Goal: Task Accomplishment & Management: Manage account settings

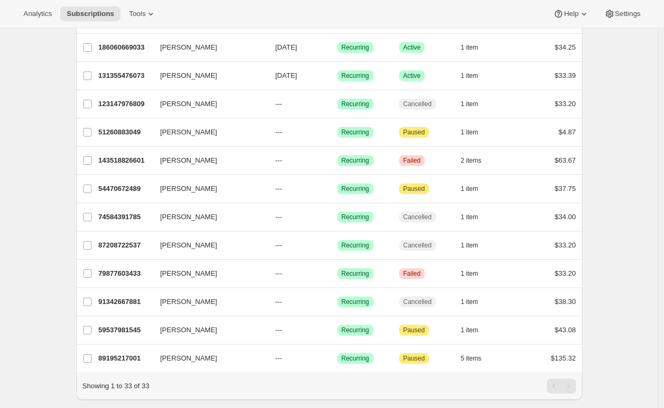
scroll to position [684, 0]
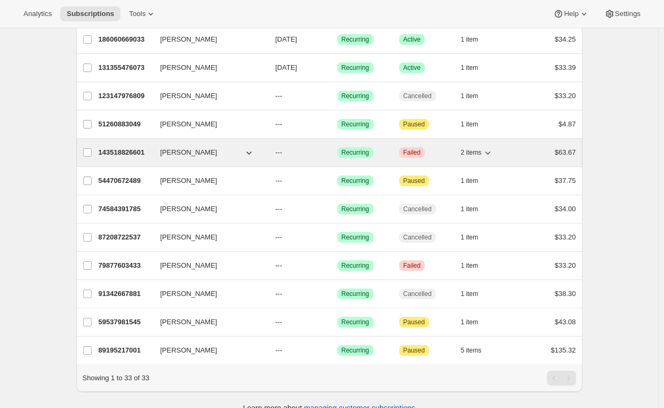
click at [475, 149] on span "2 items" at bounding box center [471, 152] width 21 height 9
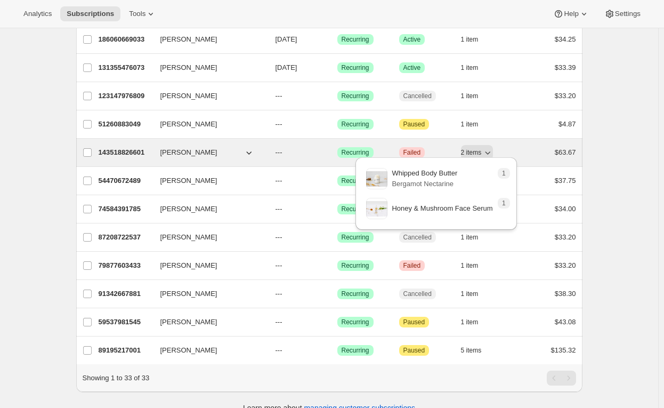
click at [244, 145] on button "[PERSON_NAME]" at bounding box center [207, 152] width 107 height 17
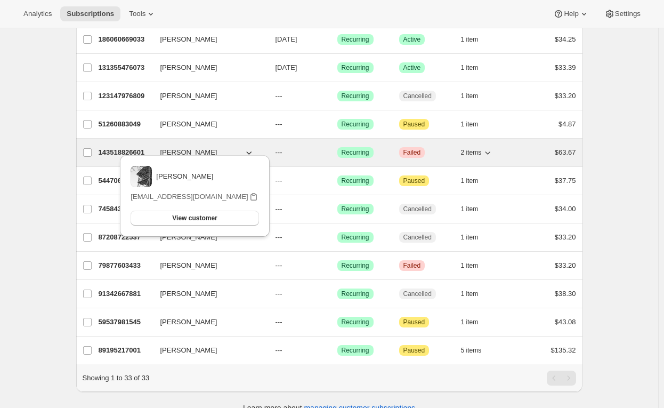
click at [244, 146] on button "[PERSON_NAME]" at bounding box center [207, 152] width 107 height 17
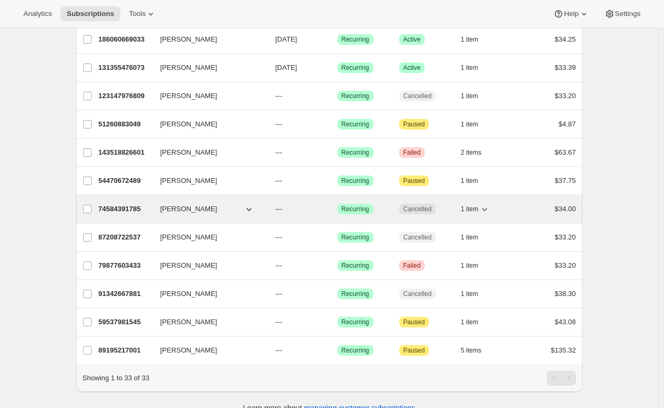
click at [485, 204] on icon "button" at bounding box center [484, 209] width 11 height 11
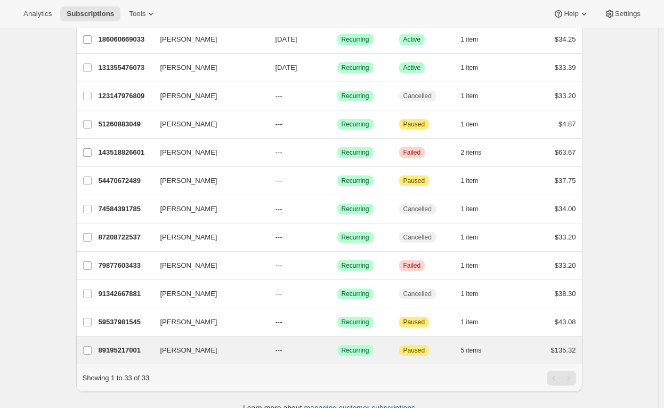
click at [478, 336] on div "[PERSON_NAME] 89195217001 [PERSON_NAME] --- Success Recurring Attention Paused …" at bounding box center [329, 350] width 506 height 28
click at [481, 349] on button "5 items" at bounding box center [477, 350] width 33 height 15
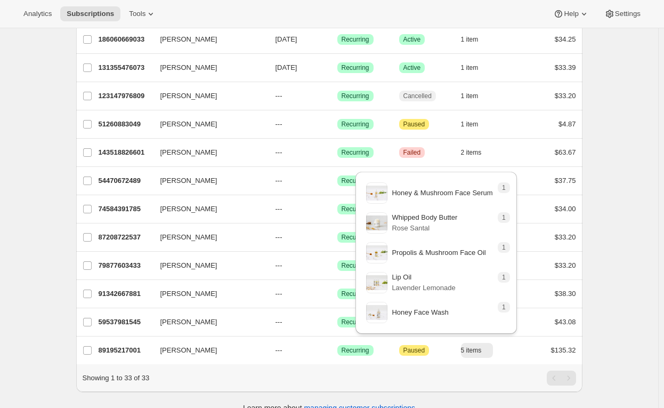
scroll to position [702, 0]
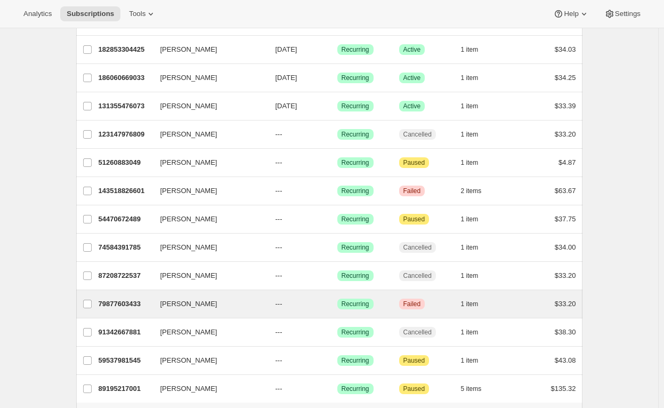
scroll to position [645, 0]
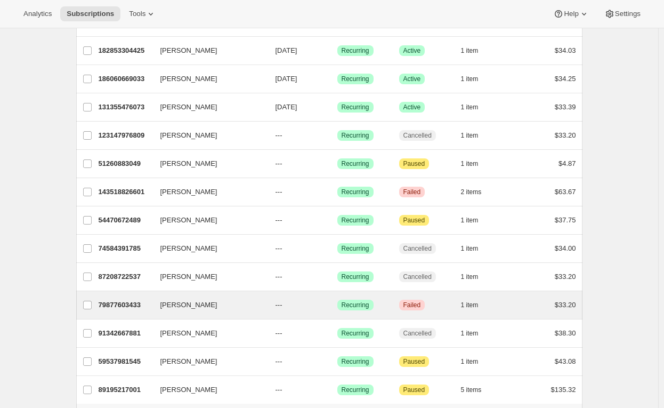
click at [465, 235] on div "[PERSON_NAME] 74584391785 [PERSON_NAME] --- Success Recurring Cancelled 1 item …" at bounding box center [329, 249] width 506 height 28
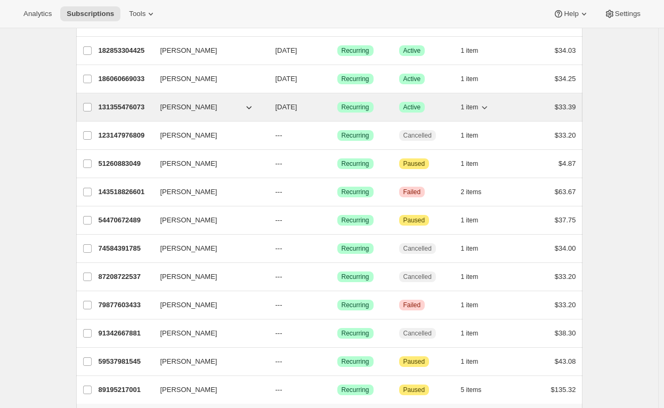
click at [478, 105] on span "1 item" at bounding box center [470, 107] width 18 height 9
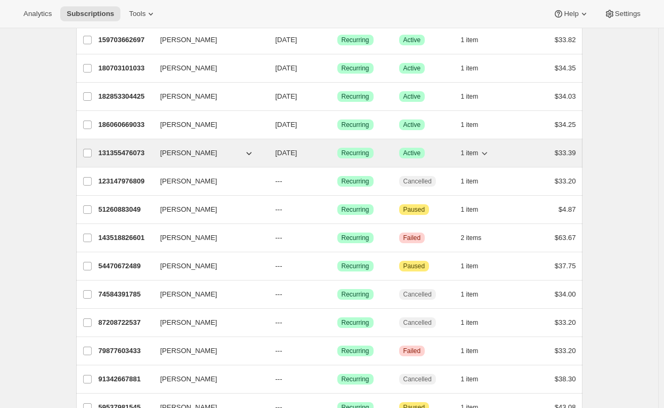
scroll to position [597, 0]
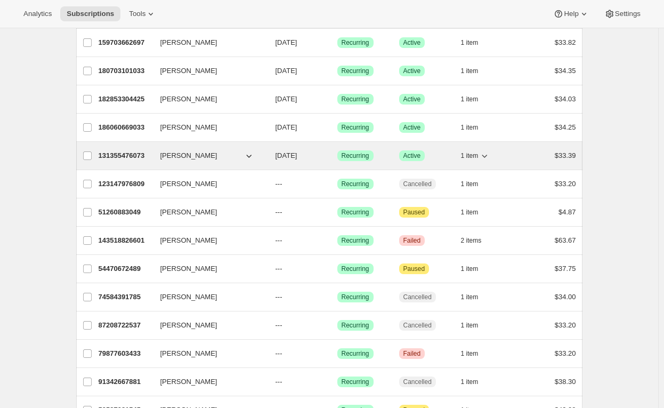
click at [254, 152] on icon "button" at bounding box center [249, 155] width 11 height 11
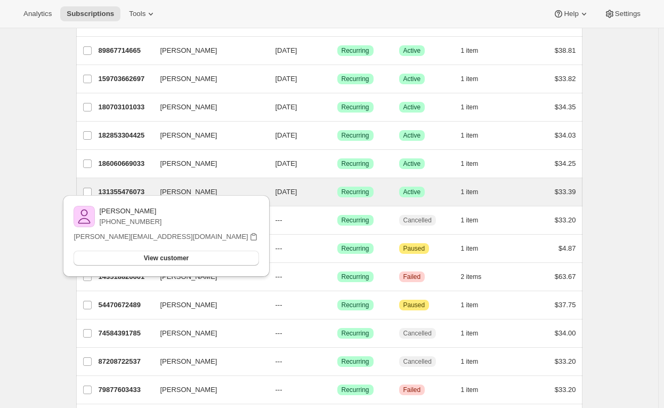
scroll to position [558, 0]
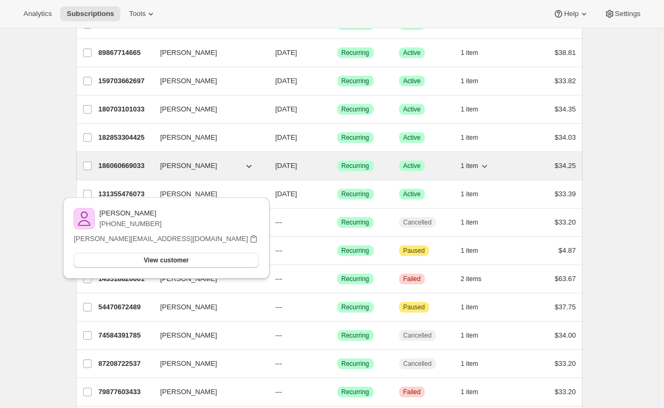
click at [484, 161] on icon "button" at bounding box center [484, 165] width 11 height 11
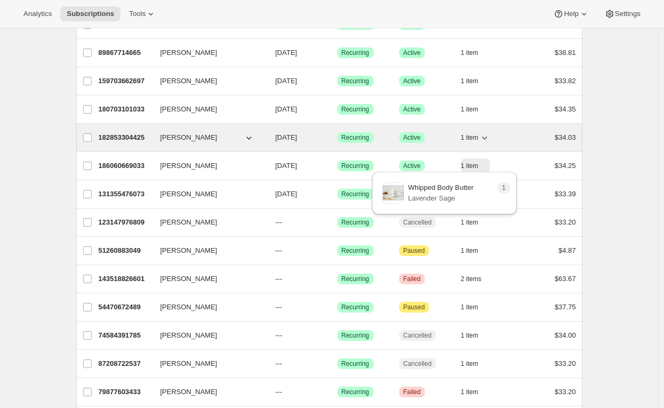
click at [479, 130] on button "1 item" at bounding box center [475, 137] width 29 height 15
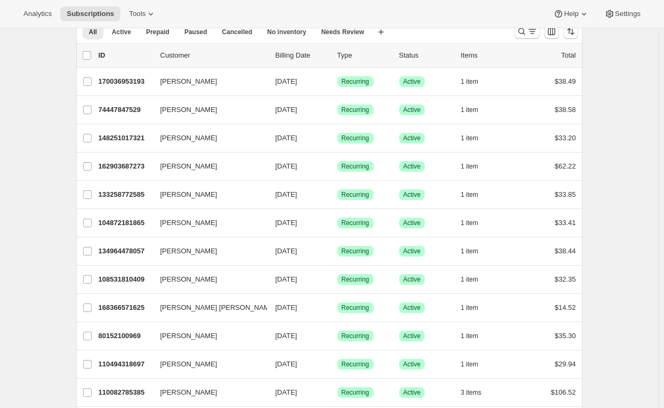
scroll to position [44, 0]
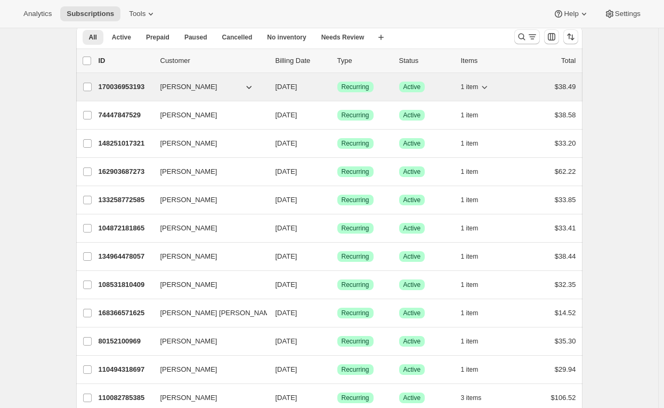
click at [478, 84] on span "1 item" at bounding box center [470, 87] width 18 height 9
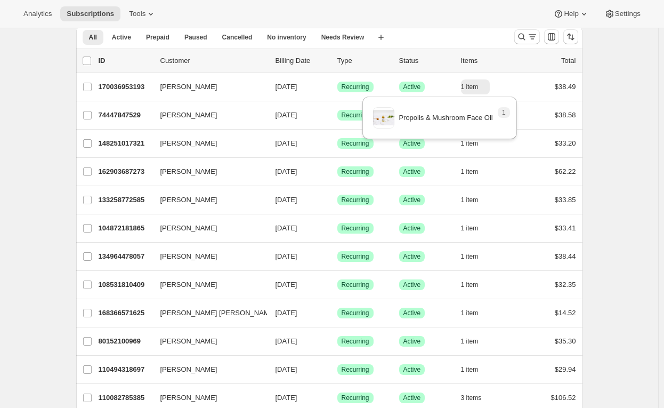
drag, startPoint x: 478, startPoint y: 84, endPoint x: 469, endPoint y: 6, distance: 78.3
click at [469, 6] on div "Analytics Subscriptions Tools Help Settings" at bounding box center [332, 14] width 664 height 28
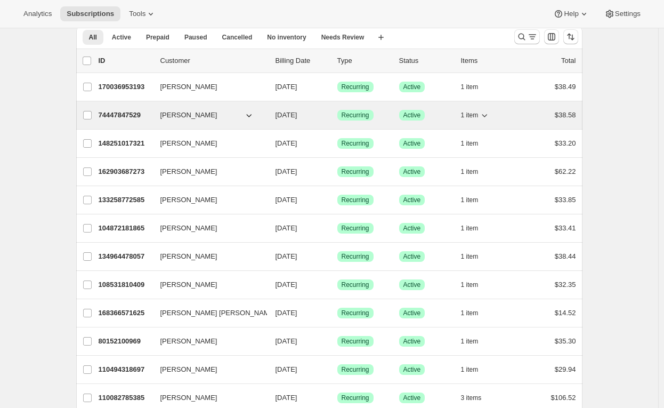
click at [475, 116] on span "1 item" at bounding box center [470, 115] width 18 height 9
